Goal: Information Seeking & Learning: Compare options

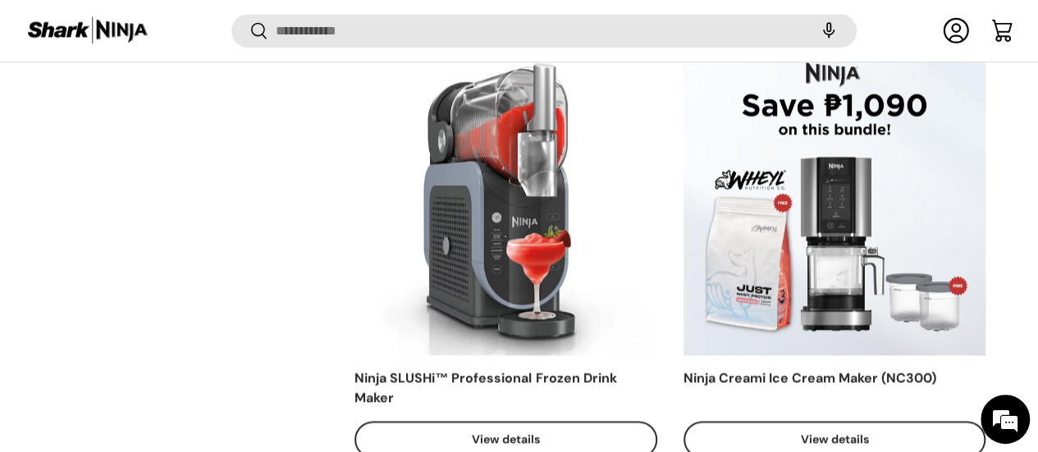
scroll to position [900, 0]
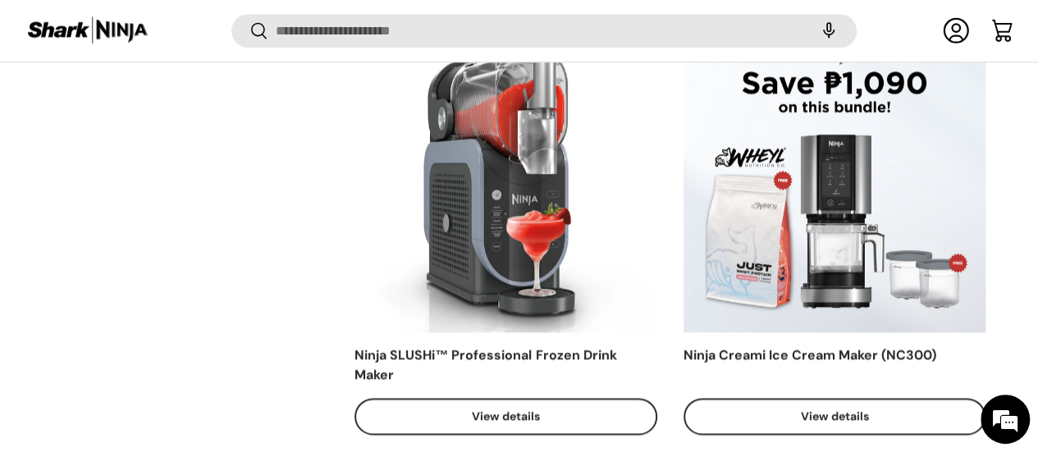
click at [552, 398] on link "View details" at bounding box center [506, 416] width 302 height 37
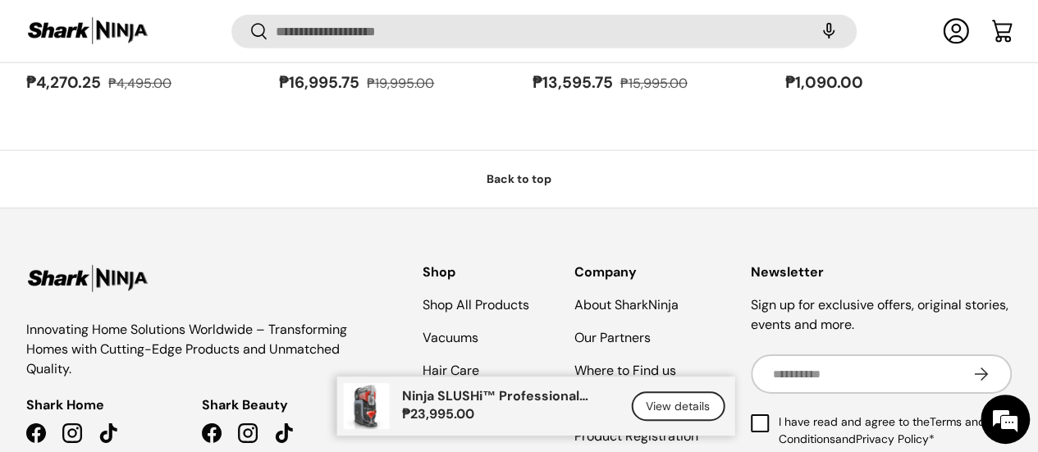
scroll to position [2814, 0]
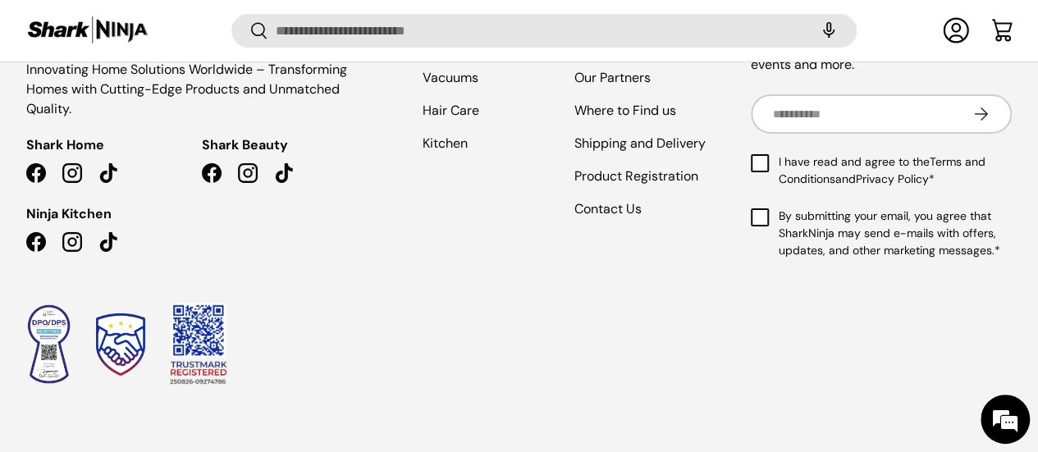
click at [71, 304] on img at bounding box center [48, 344] width 45 height 81
click at [144, 314] on img at bounding box center [120, 345] width 49 height 62
click at [227, 303] on img at bounding box center [198, 344] width 57 height 83
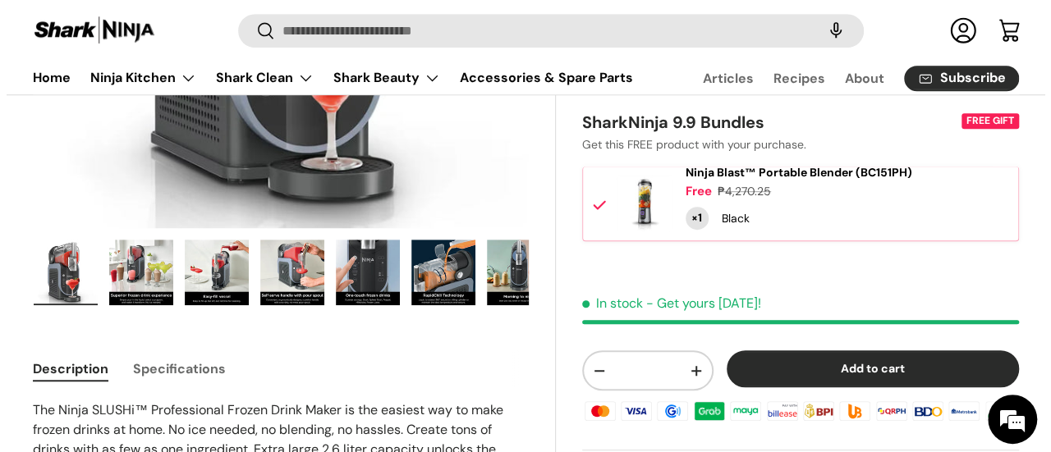
scroll to position [437, 0]
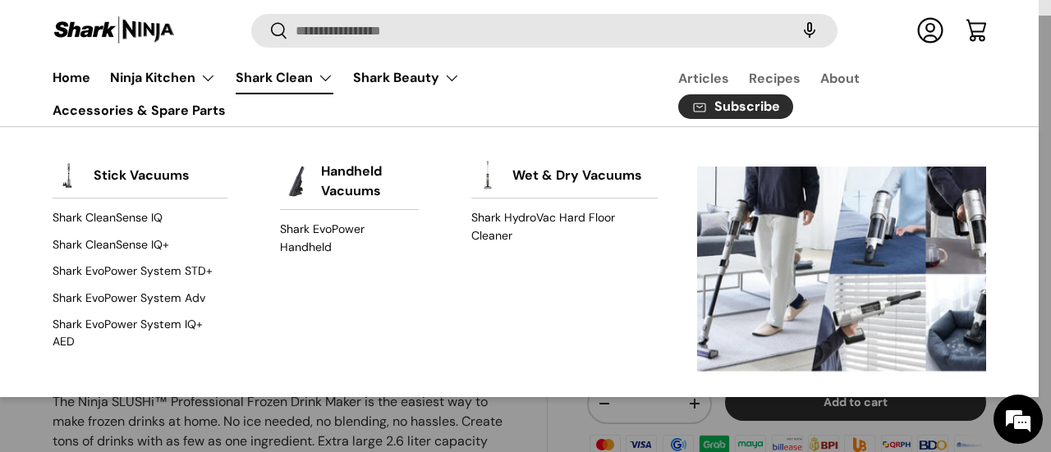
click at [320, 80] on link "Shark Clean" at bounding box center [285, 78] width 98 height 33
